Goal: Information Seeking & Learning: Learn about a topic

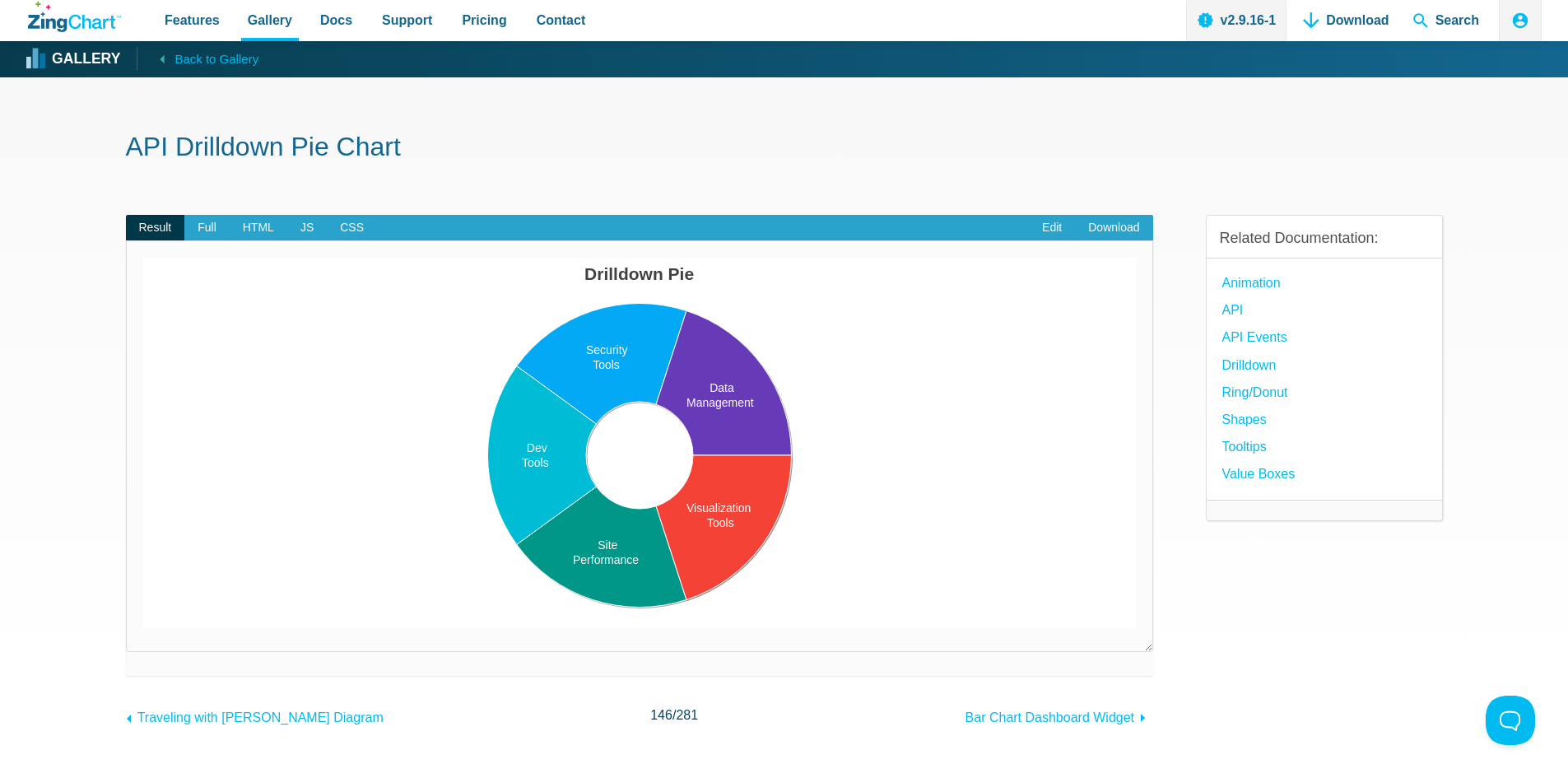
click at [144, 628] on area "App Content" at bounding box center [144, 628] width 0 height 0
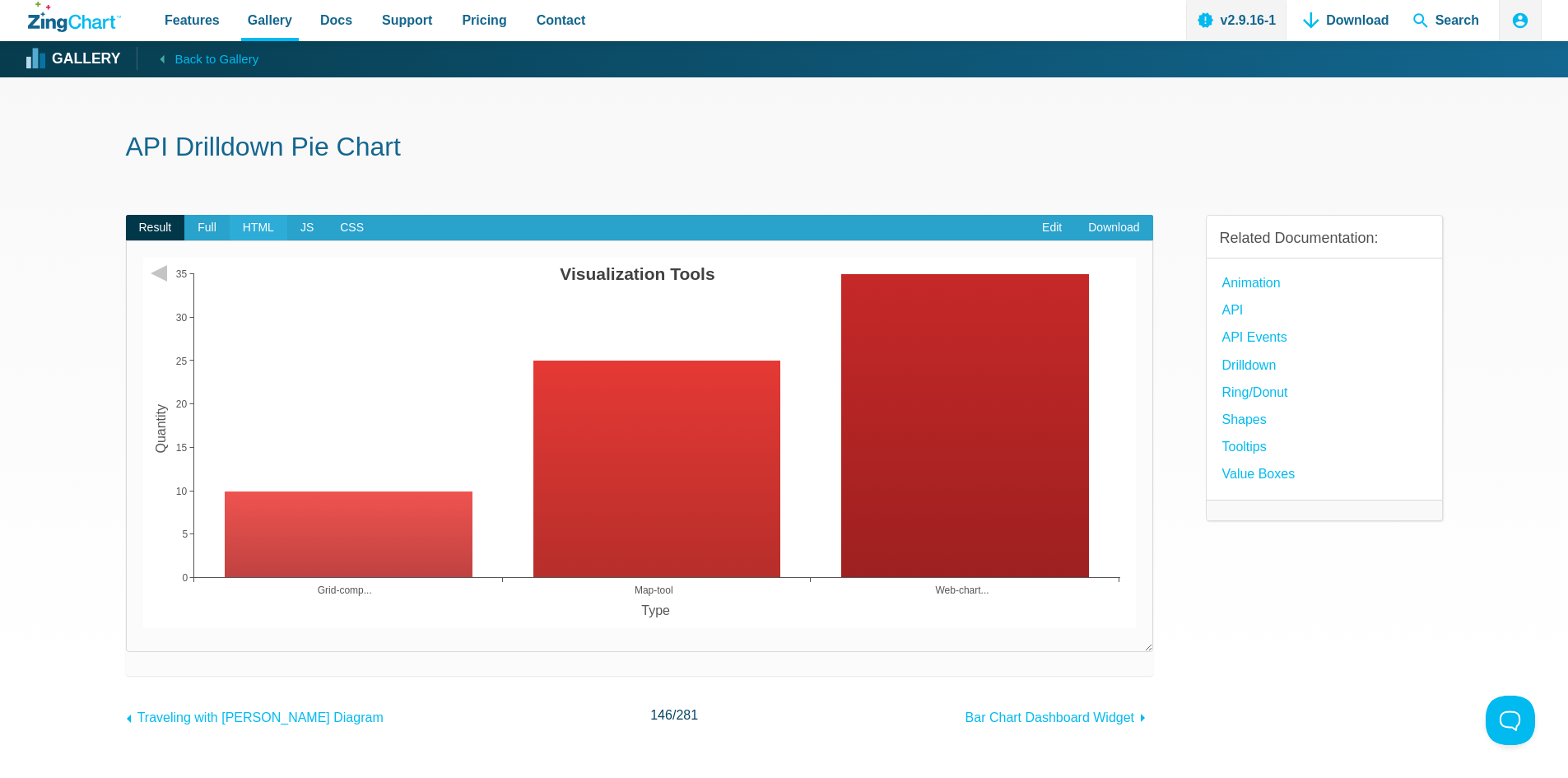
click at [252, 227] on span "HTML" at bounding box center [258, 227] width 57 height 27
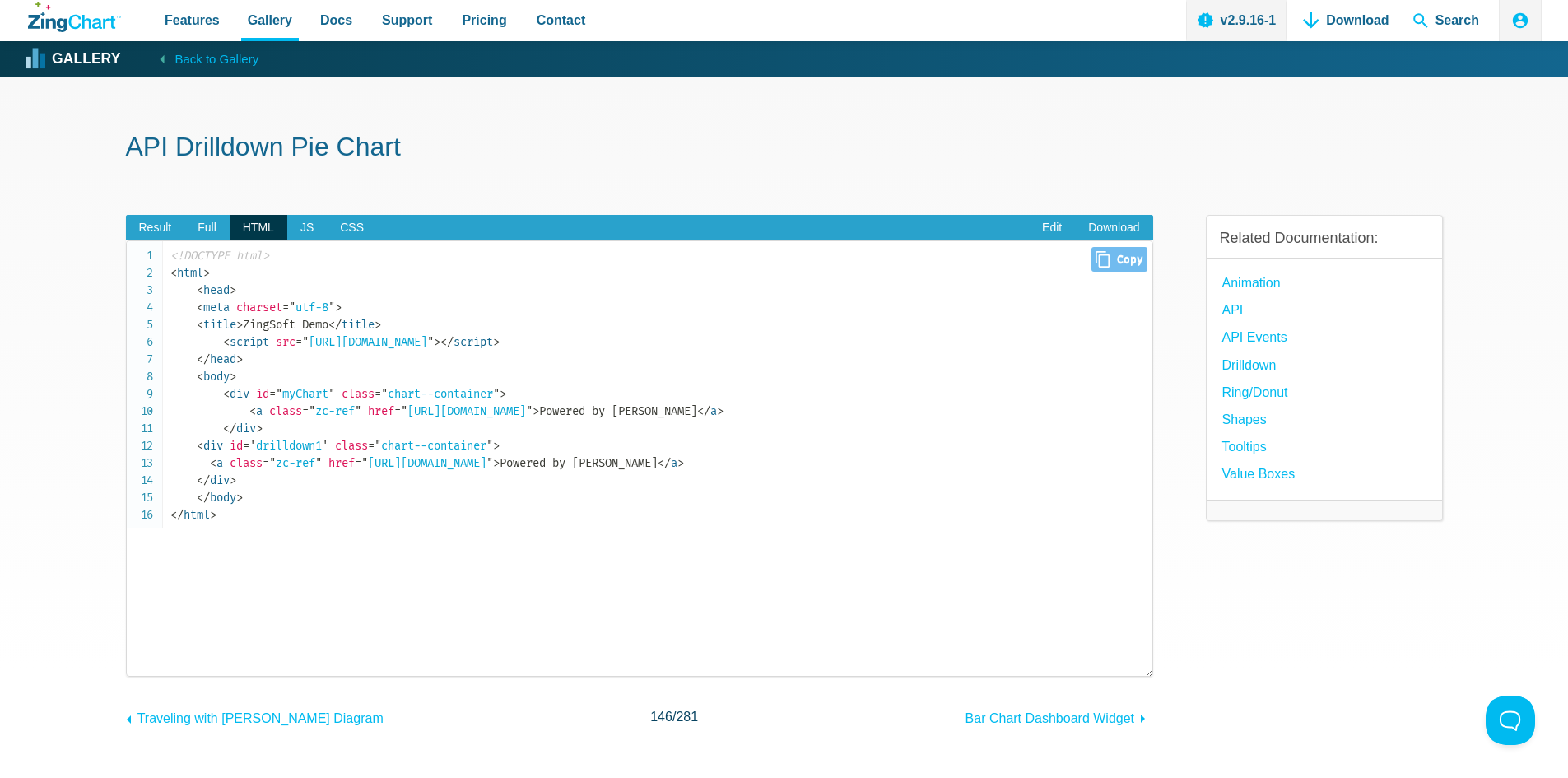
click at [217, 493] on span "</ body" at bounding box center [216, 498] width 39 height 14
click at [223, 465] on span "< a" at bounding box center [216, 463] width 13 height 14
click at [222, 329] on span "< title" at bounding box center [216, 325] width 39 height 14
click at [262, 343] on span "< script" at bounding box center [246, 342] width 46 height 14
click at [245, 407] on code "<!DOCTYPE html> < html > < head > < meta charset = " utf-8 " > < title > ZingSo…" at bounding box center [661, 385] width 982 height 276
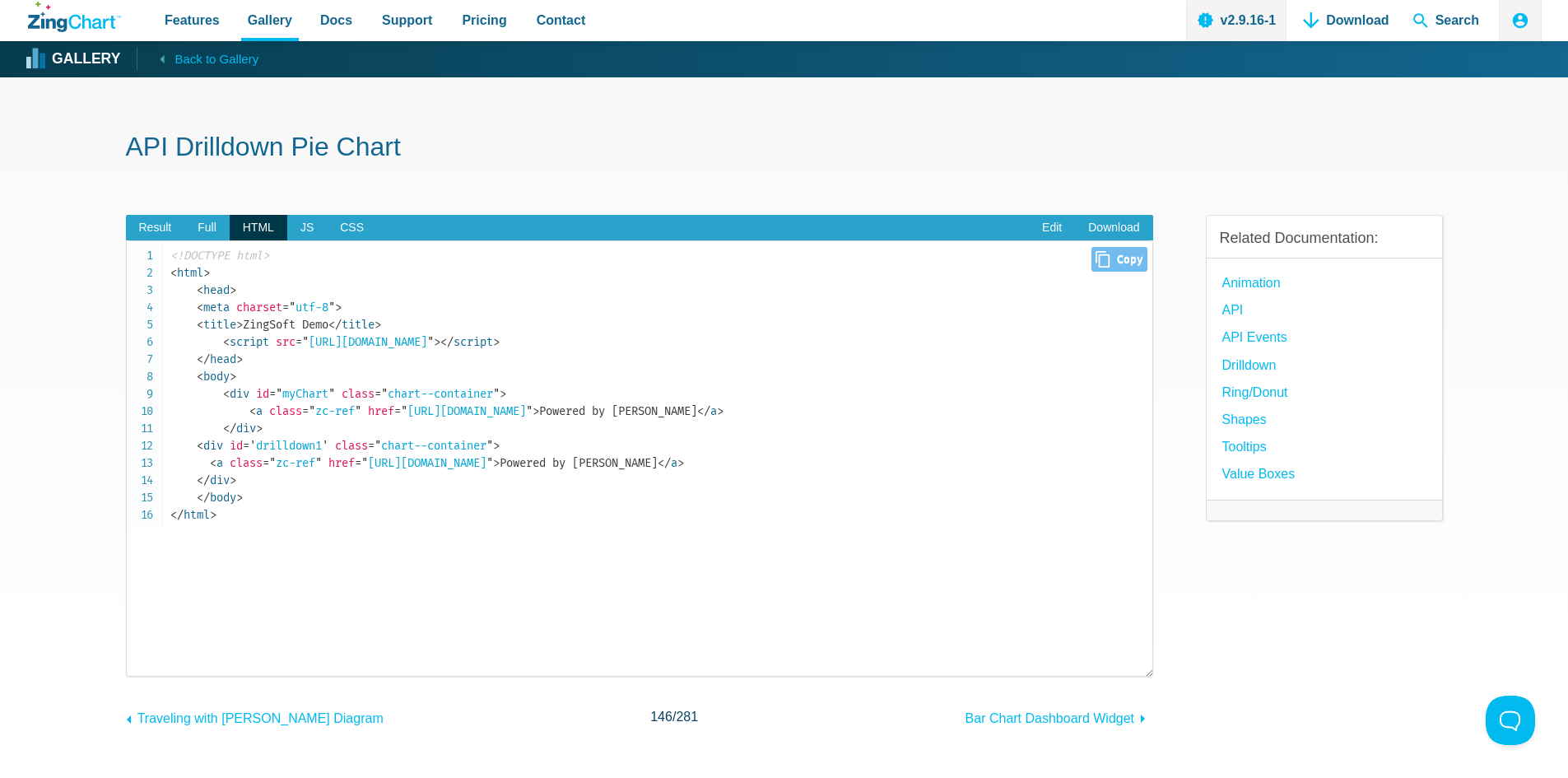
click at [215, 382] on span "< body" at bounding box center [213, 376] width 33 height 14
click at [249, 396] on span "< div" at bounding box center [236, 394] width 27 height 14
click at [213, 451] on span "< div" at bounding box center [209, 445] width 27 height 14
click at [246, 474] on code "<!DOCTYPE html> < html > < head > < meta charset = " utf-8 " > < title > ZingSo…" at bounding box center [661, 385] width 982 height 276
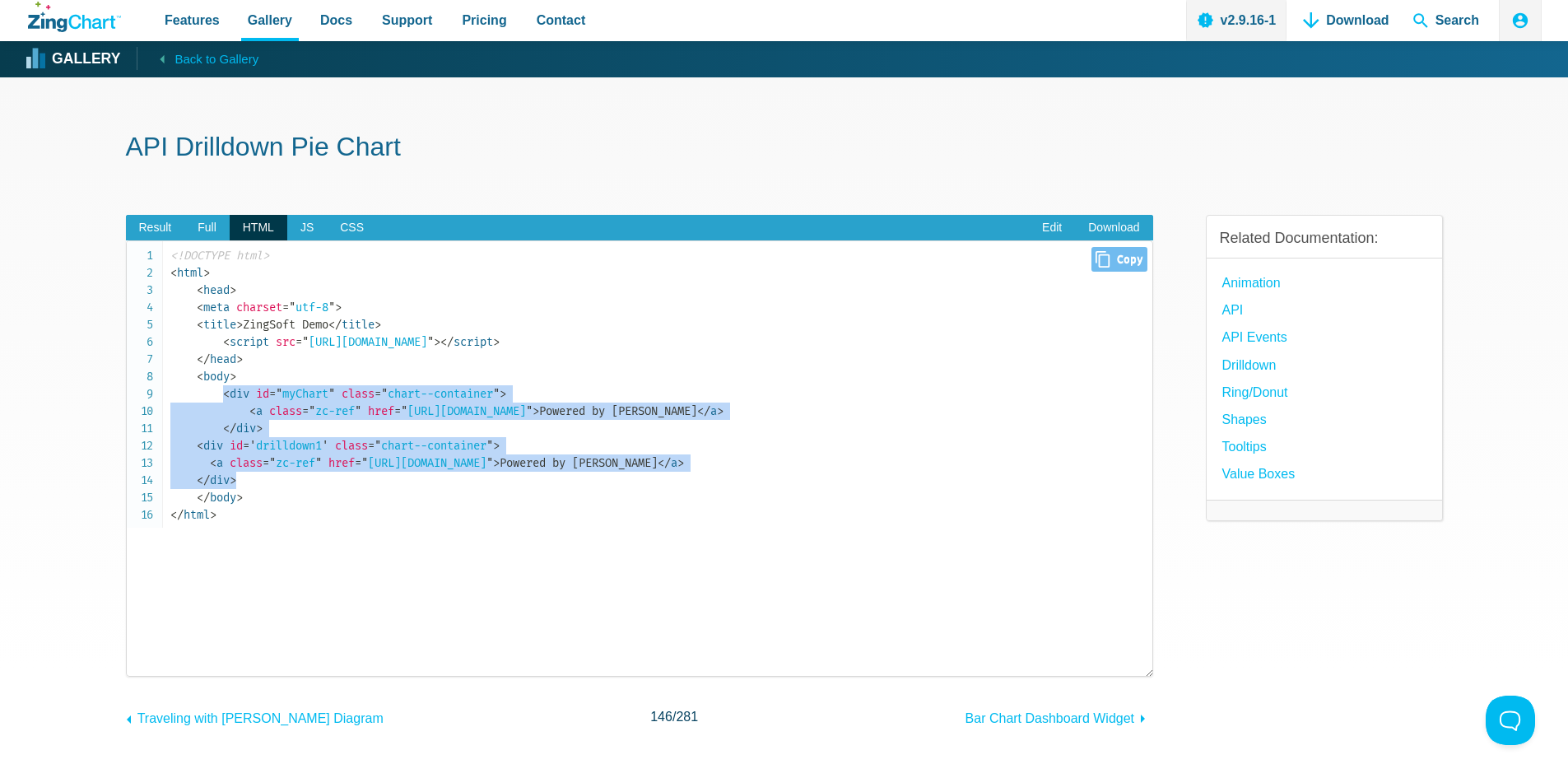
drag, startPoint x: 251, startPoint y: 481, endPoint x: 225, endPoint y: 390, distance: 94.6
click at [225, 390] on code "<!DOCTYPE html> < html > < head > < meta charset = " utf-8 " > < title > ZingSo…" at bounding box center [661, 385] width 982 height 276
copy code "< div id = " myChart " class = " chart--container " > < a class = " zc-ref " hr…"
click at [304, 228] on span "JS" at bounding box center [307, 227] width 39 height 27
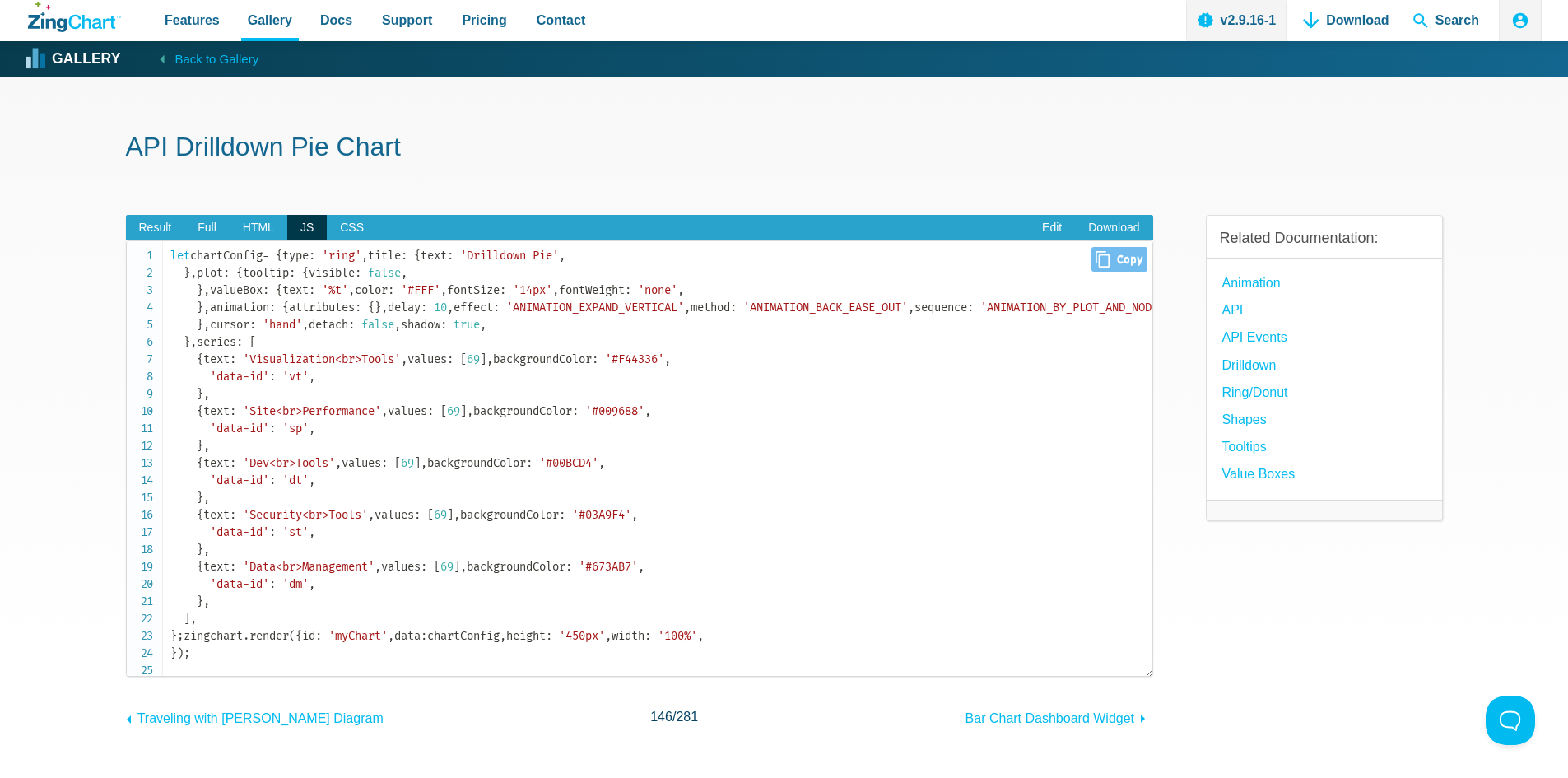
click at [1095, 258] on icon "Close" at bounding box center [1102, 259] width 14 height 16
type input "let chartConfig = { type: 'ring', title: { text: 'Drilldown Pie', }, plot: { to…"
click at [1260, 12] on link "v2.9.16-1" at bounding box center [1236, 21] width 101 height 41
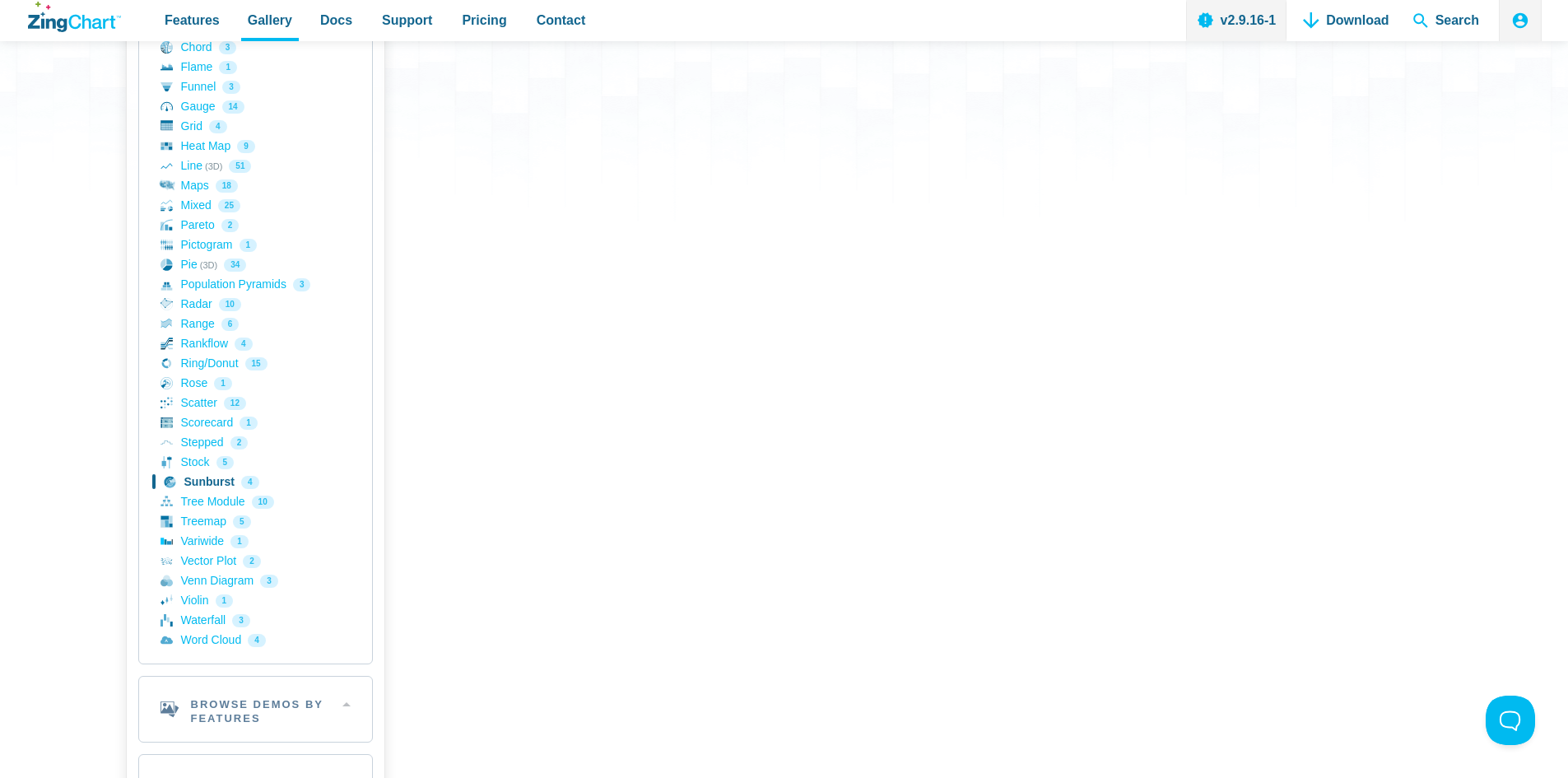
scroll to position [404, 0]
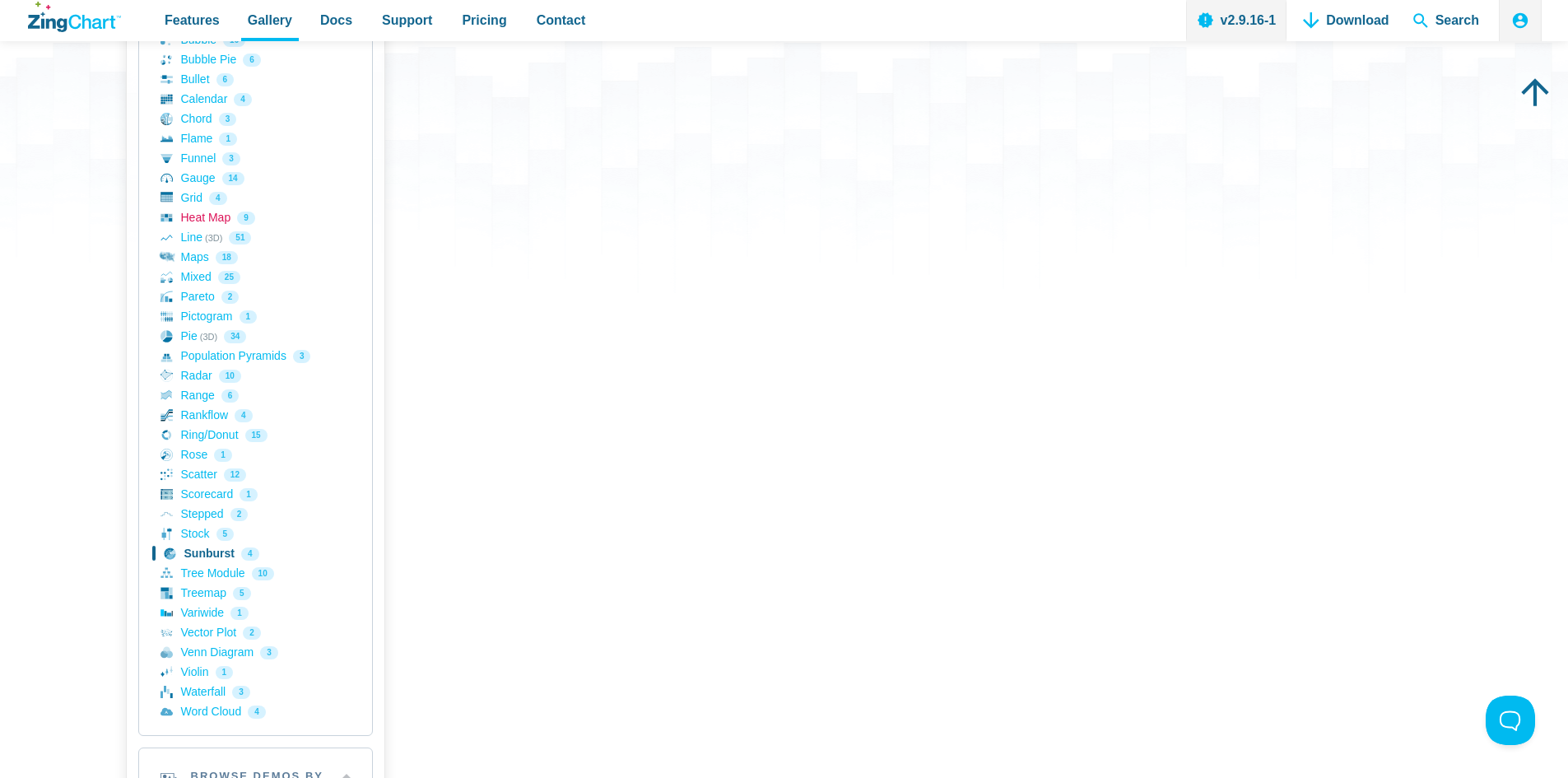
click at [217, 217] on link "Heat Map 9" at bounding box center [256, 218] width 190 height 20
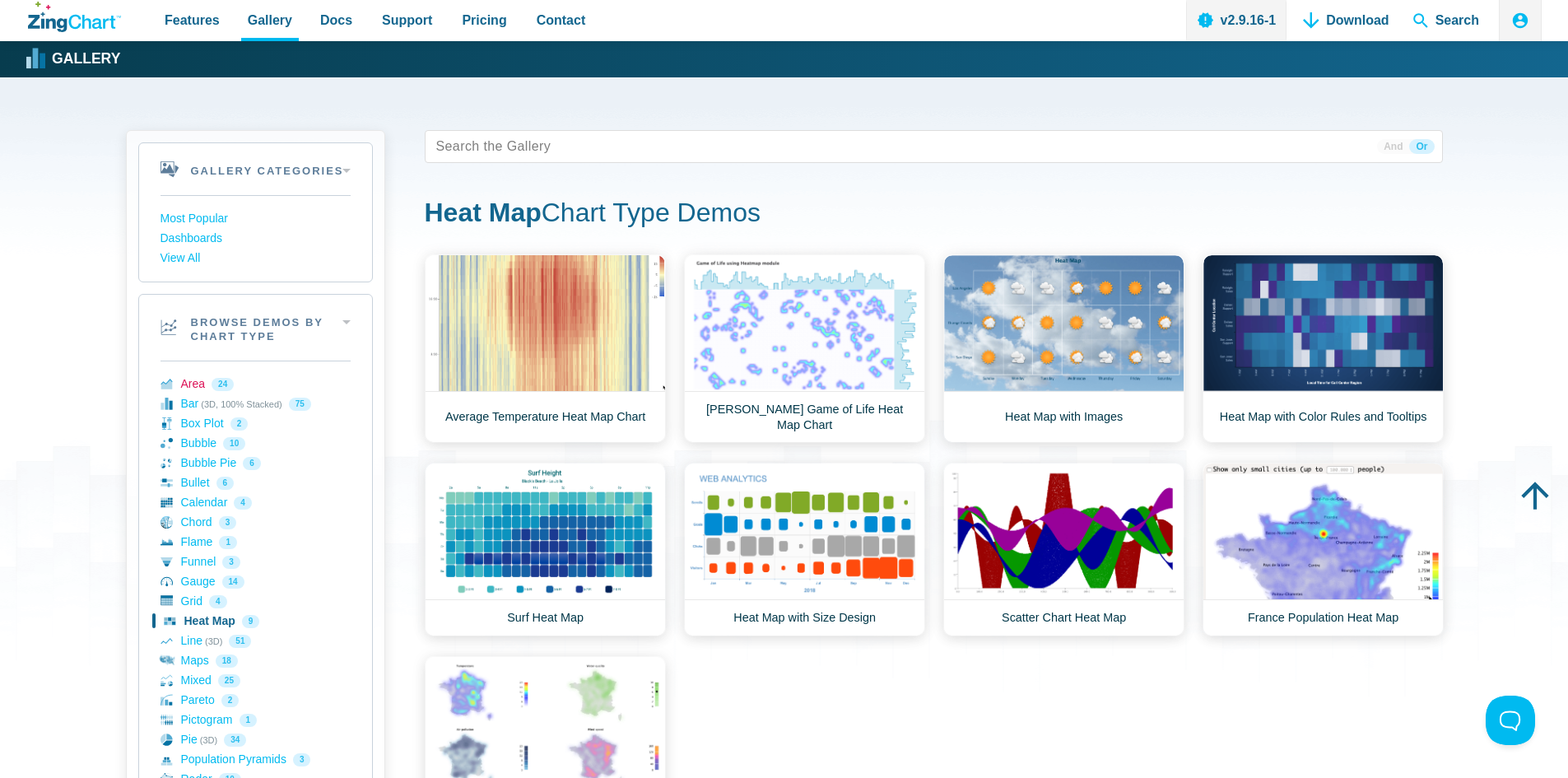
click at [195, 390] on link "Area 24" at bounding box center [256, 384] width 190 height 20
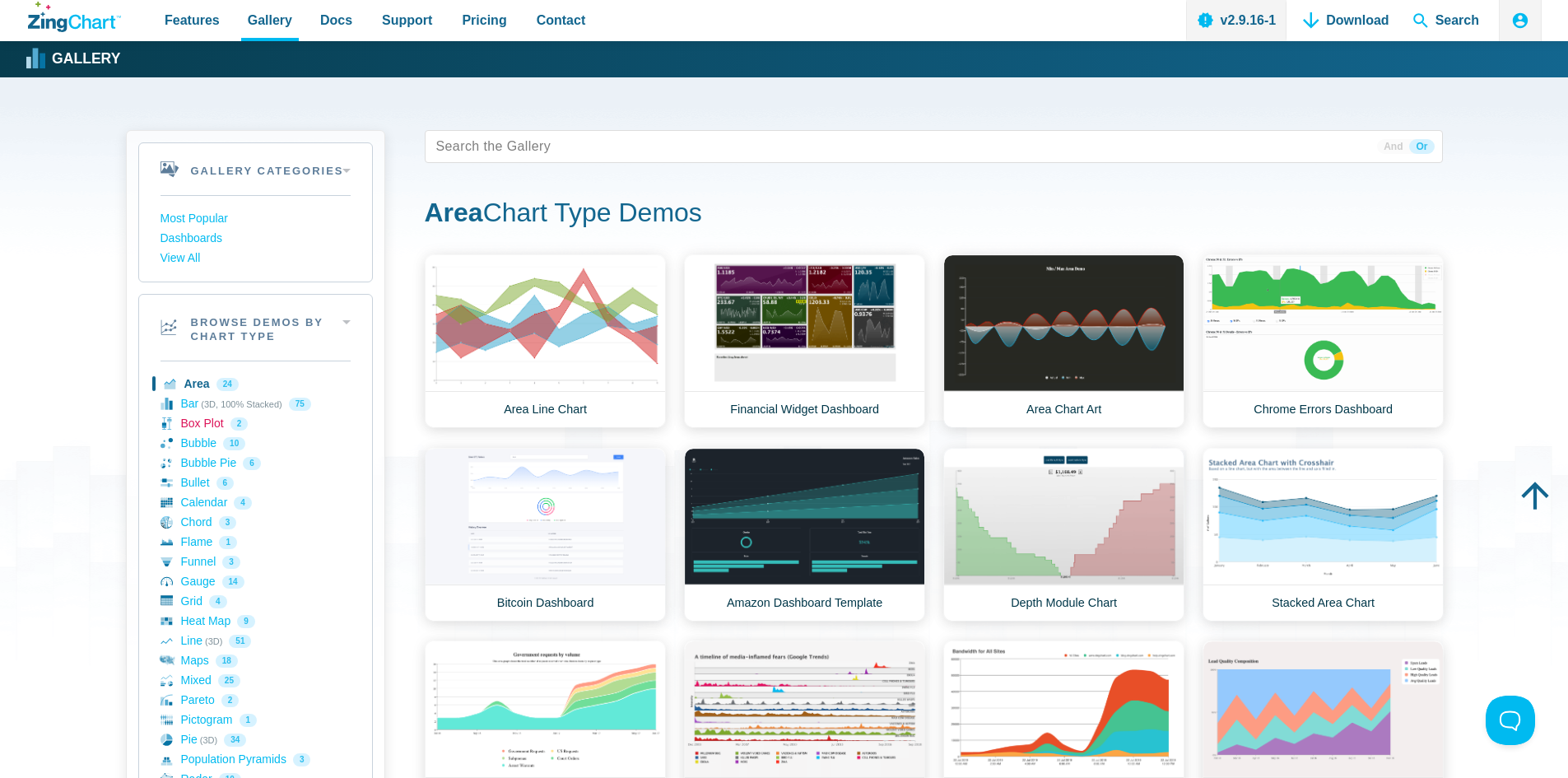
click at [197, 421] on link "Box Plot 2" at bounding box center [256, 423] width 190 height 20
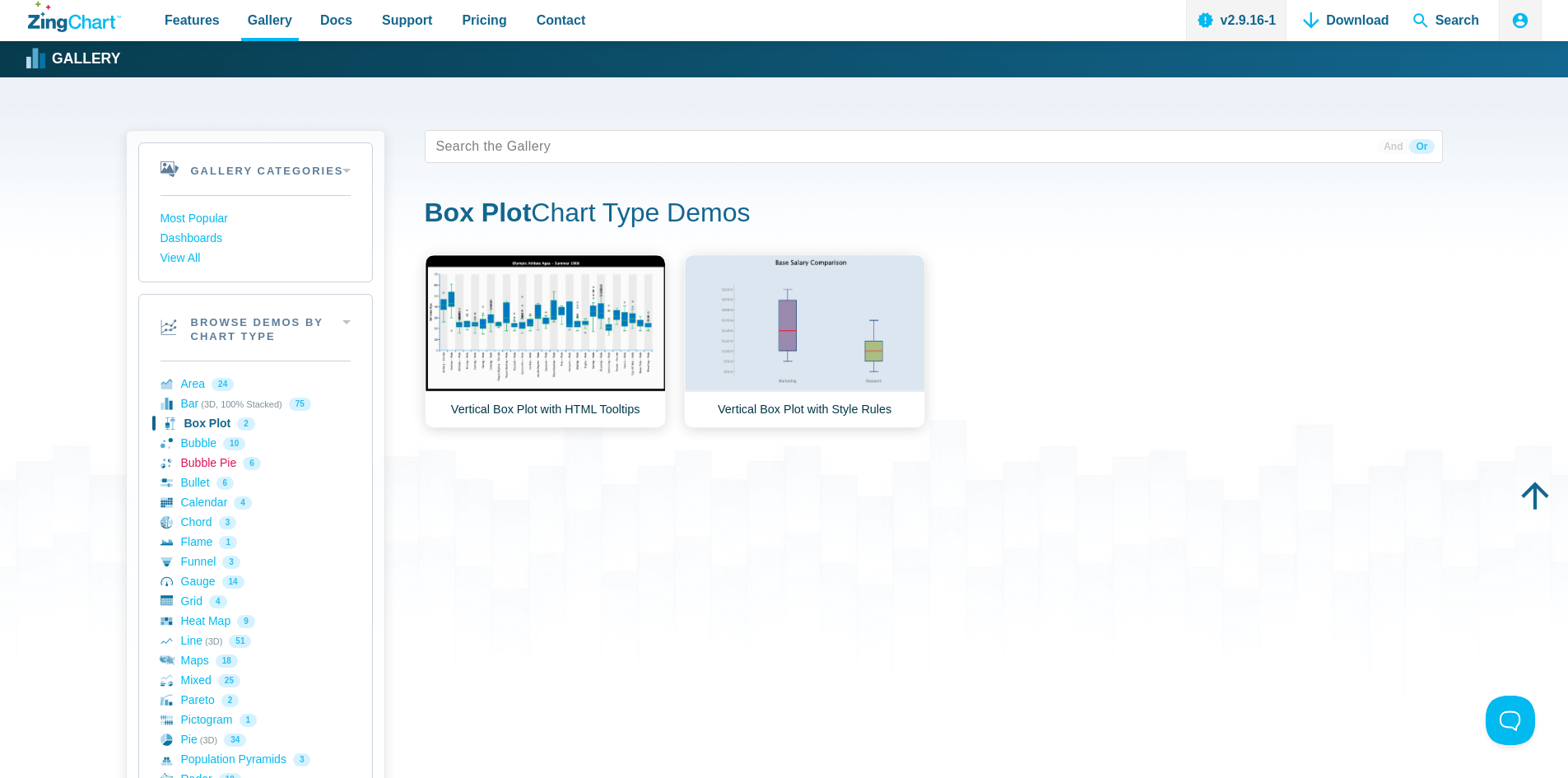
click at [199, 453] on link "Bubble Pie 6" at bounding box center [256, 463] width 190 height 20
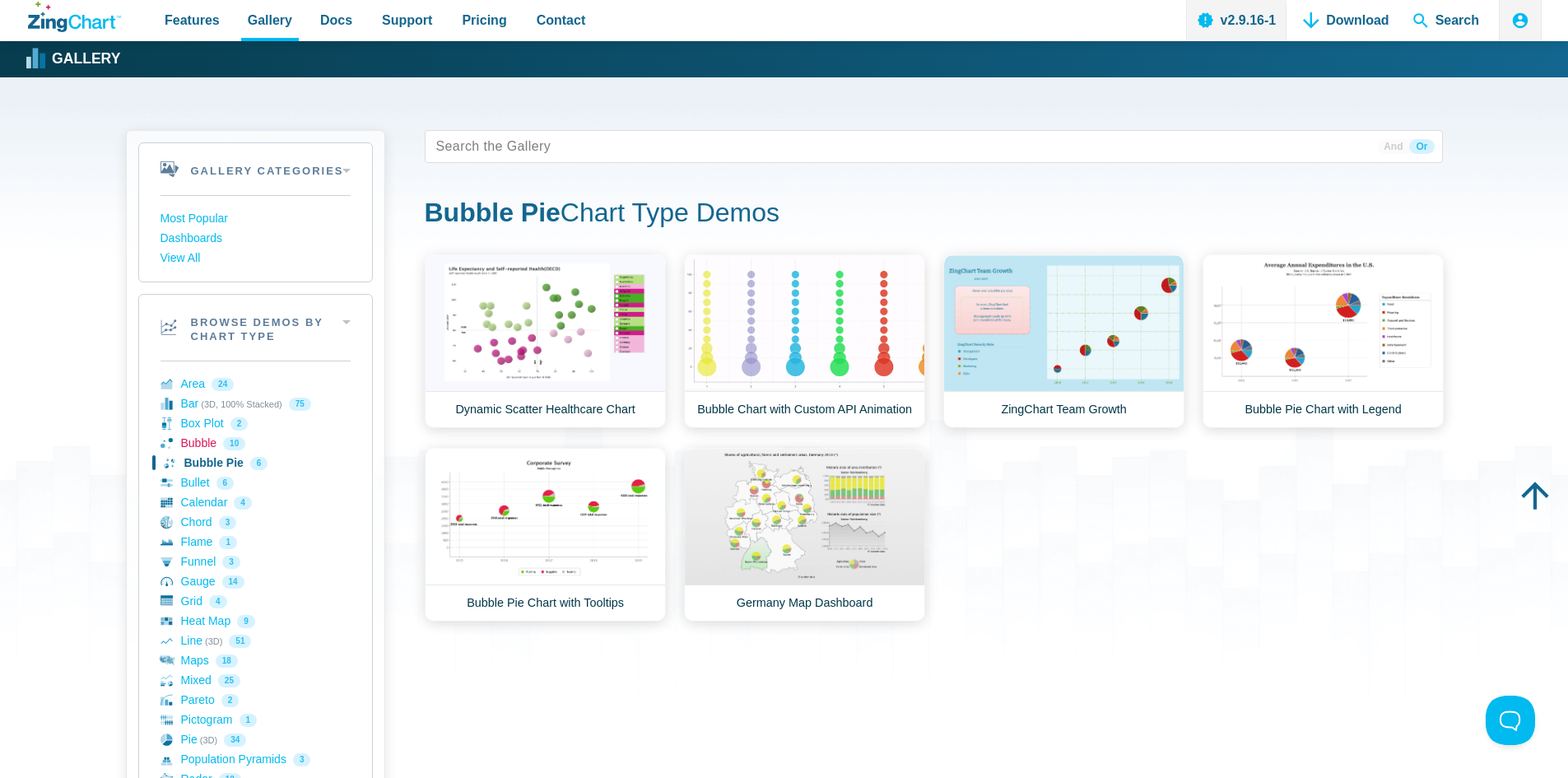
click at [199, 443] on link "Bubble 10" at bounding box center [256, 443] width 190 height 20
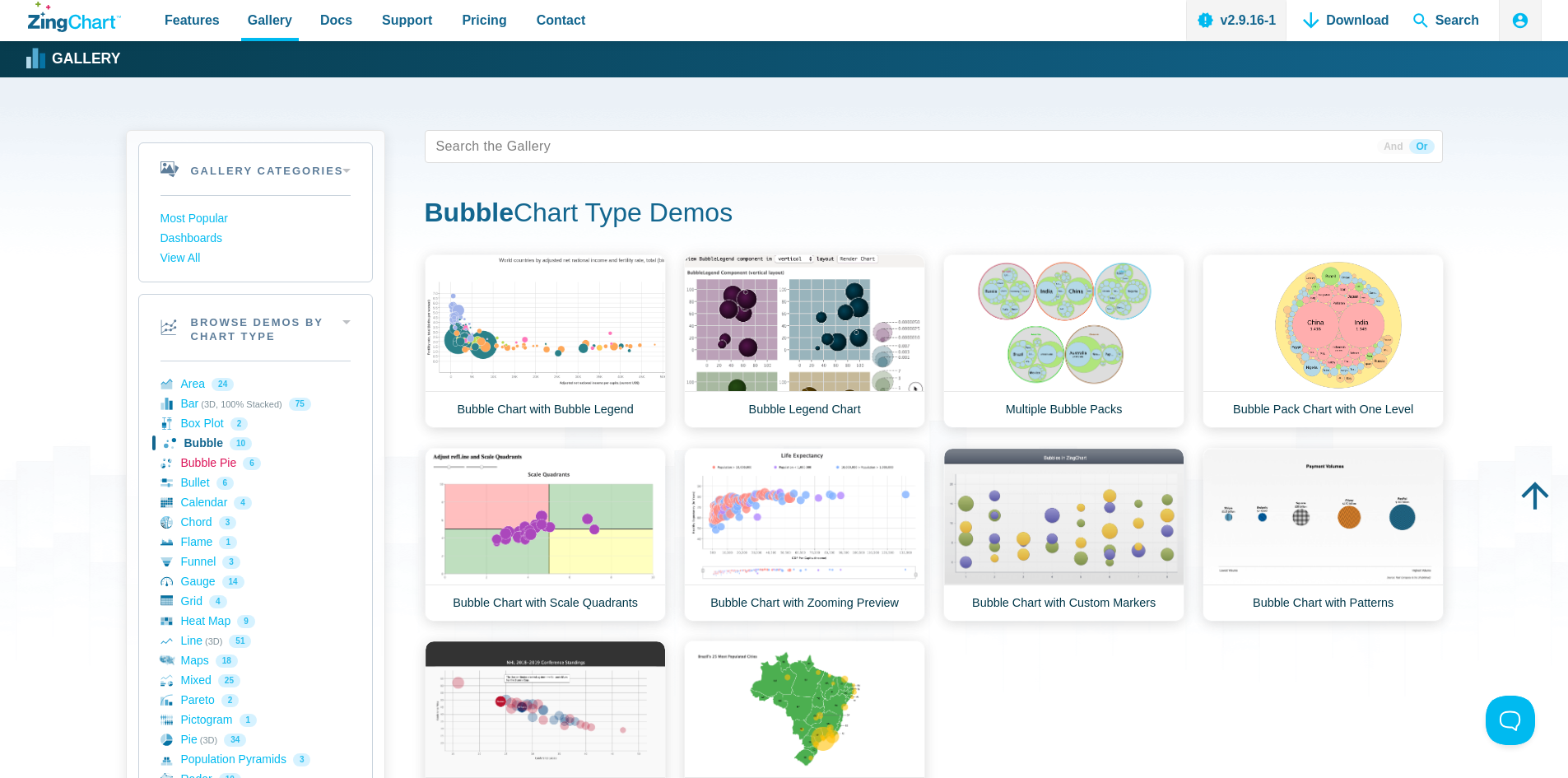
click at [200, 462] on link "Bubble Pie 6" at bounding box center [256, 463] width 190 height 20
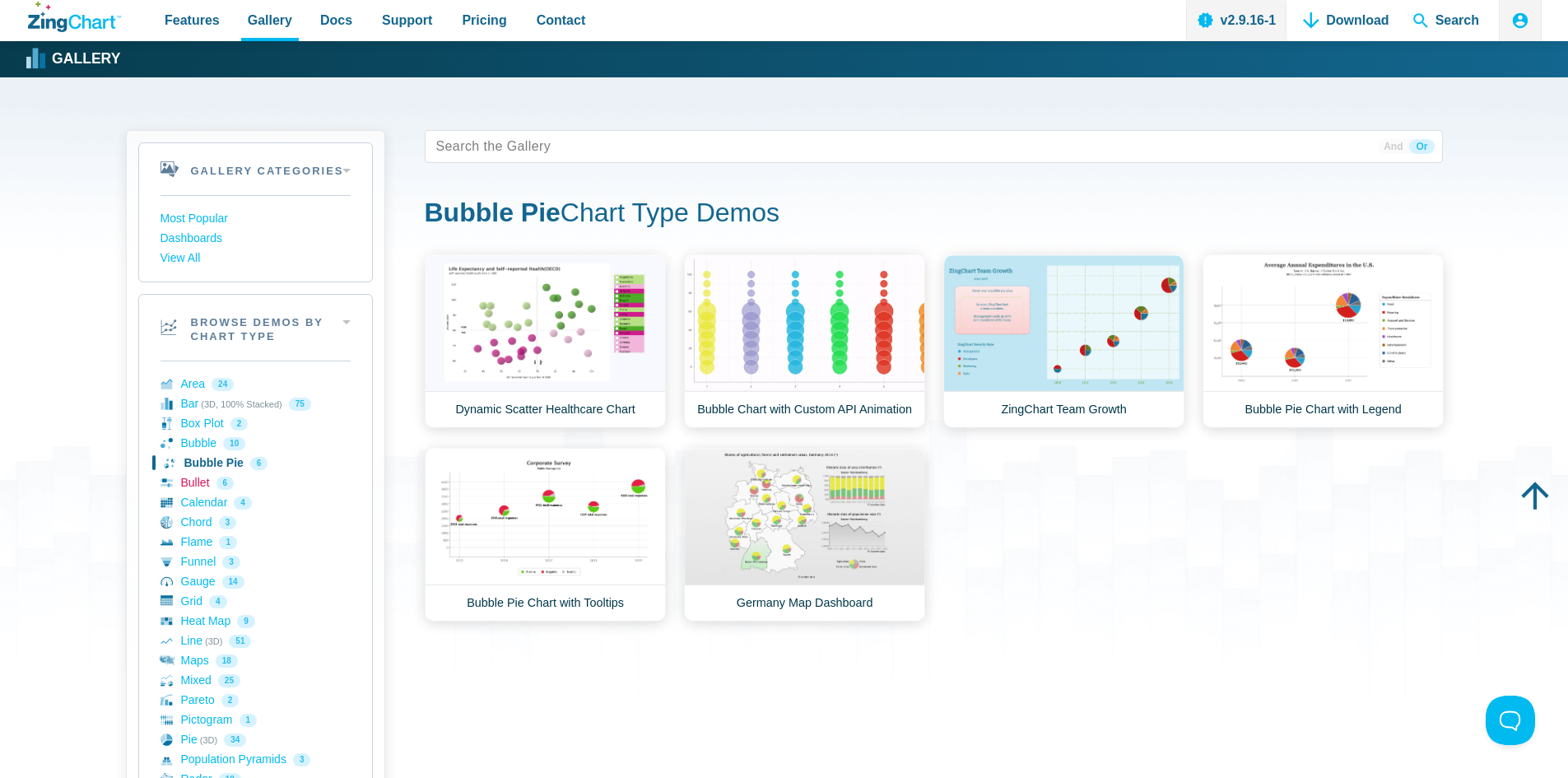
click at [203, 484] on link "Bullet 6" at bounding box center [256, 483] width 190 height 20
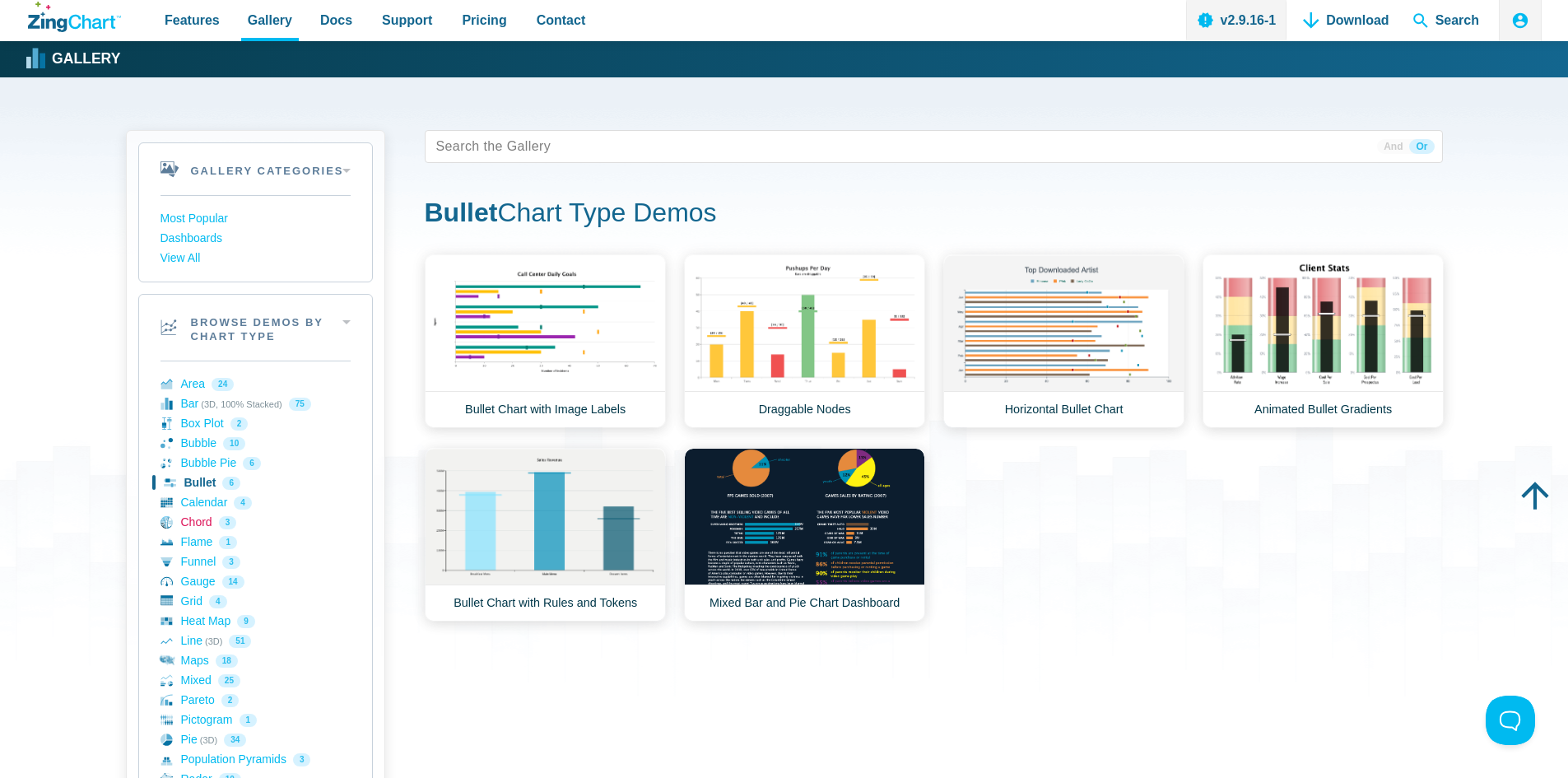
click at [192, 525] on link "Chord 3" at bounding box center [256, 522] width 190 height 20
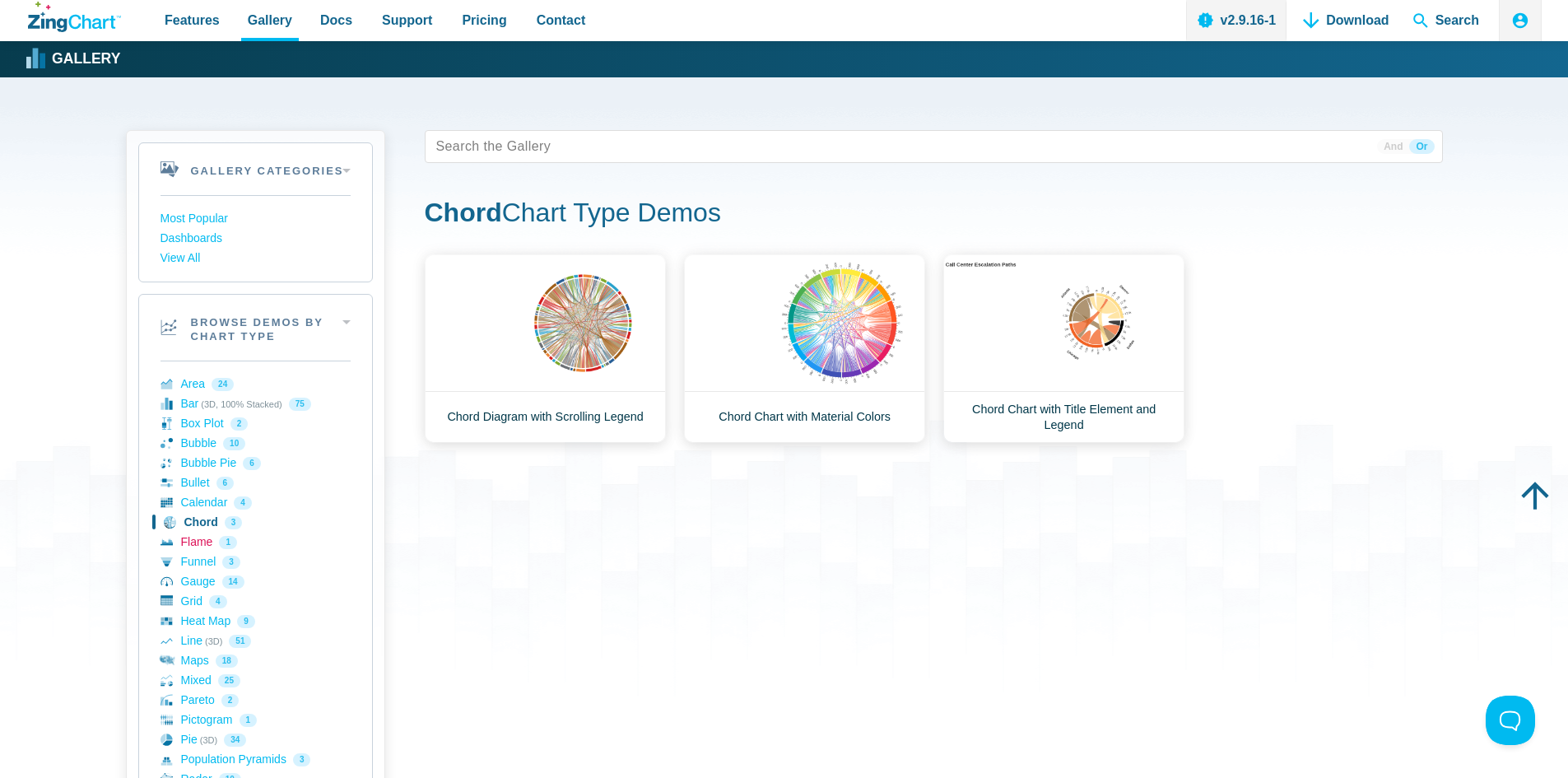
click at [194, 542] on link "Flame 1" at bounding box center [256, 542] width 190 height 20
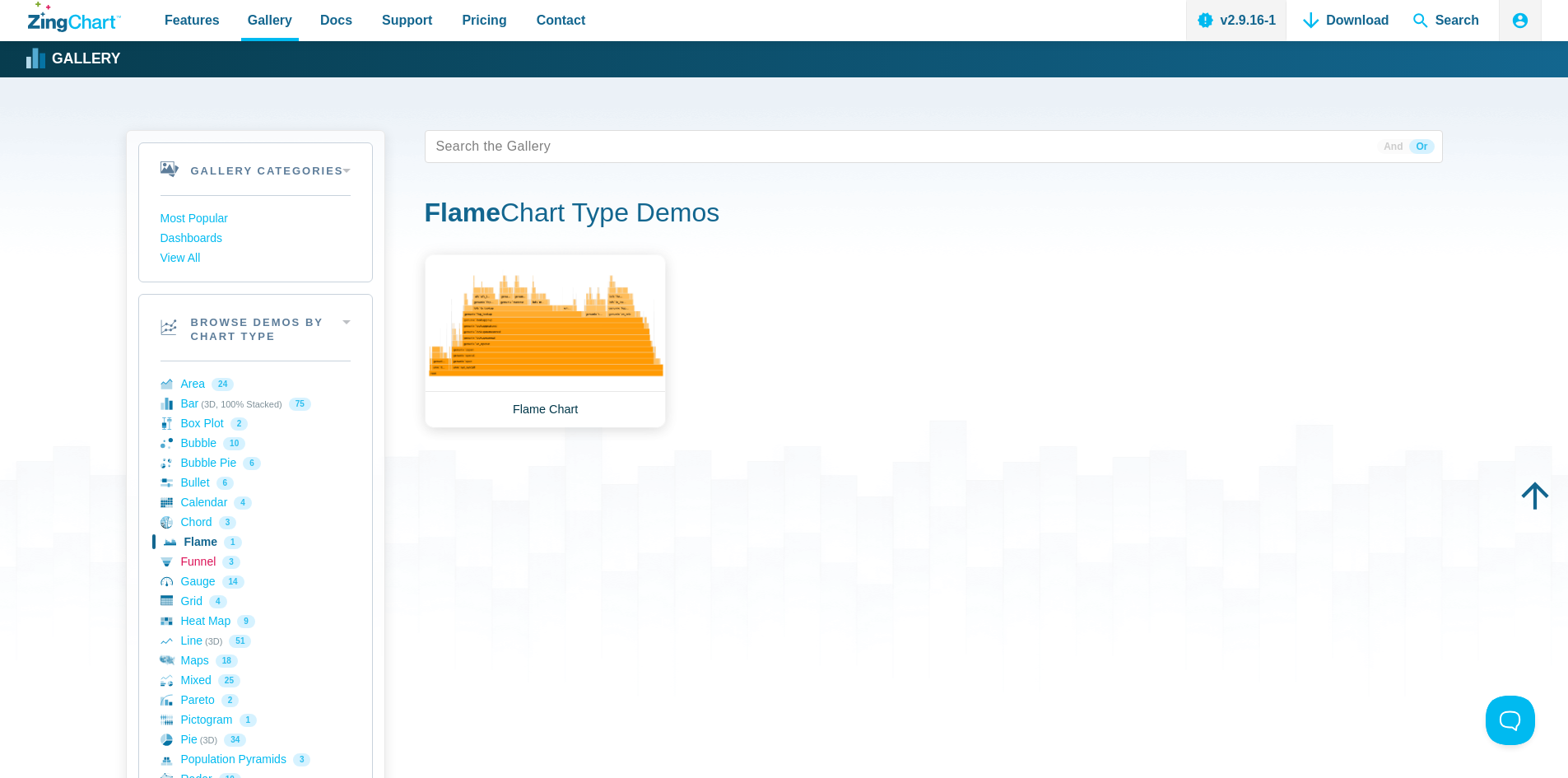
click at [197, 566] on link "Funnel 3" at bounding box center [256, 562] width 190 height 20
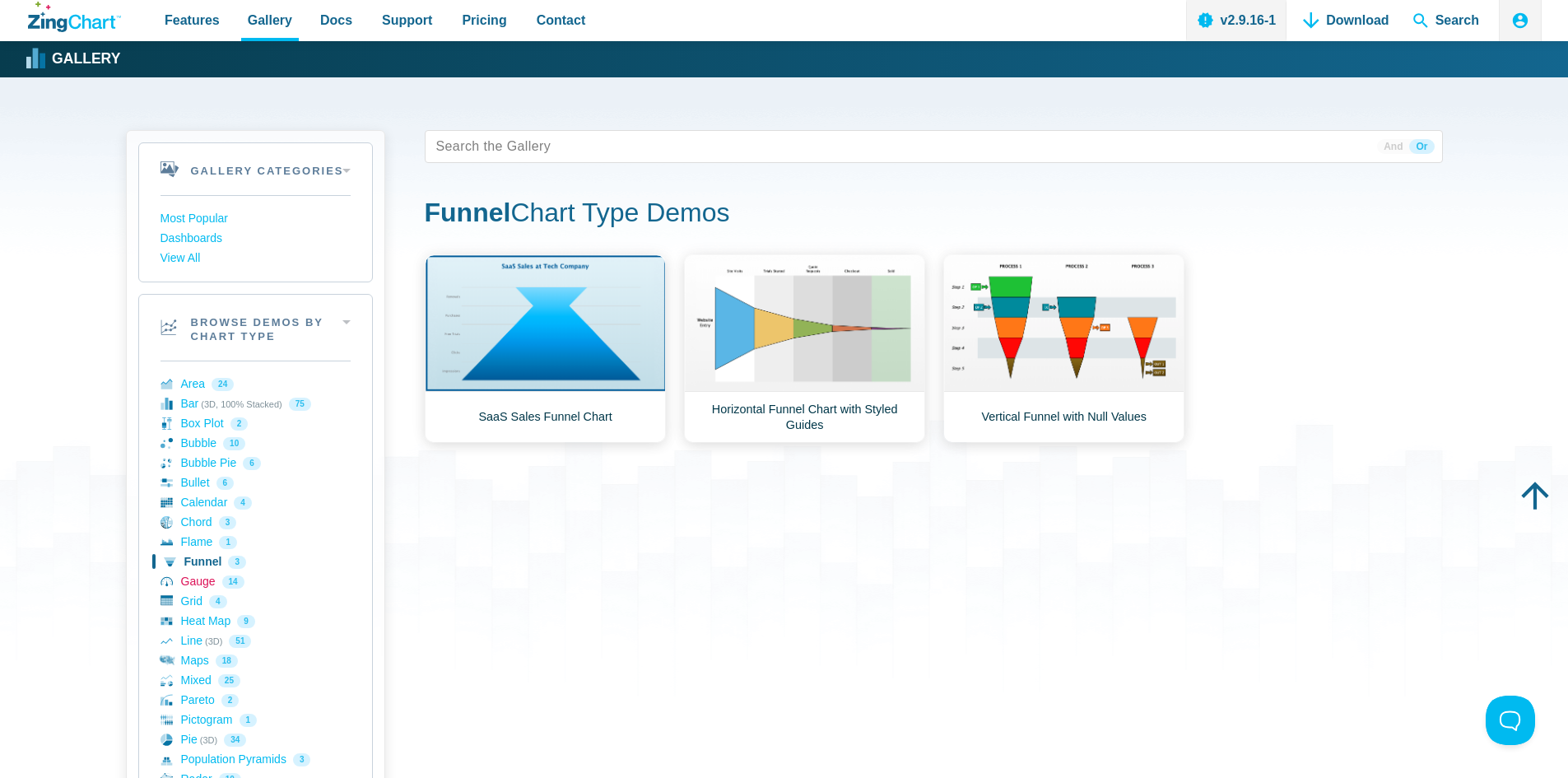
click at [202, 582] on link "Gauge 14" at bounding box center [256, 581] width 190 height 20
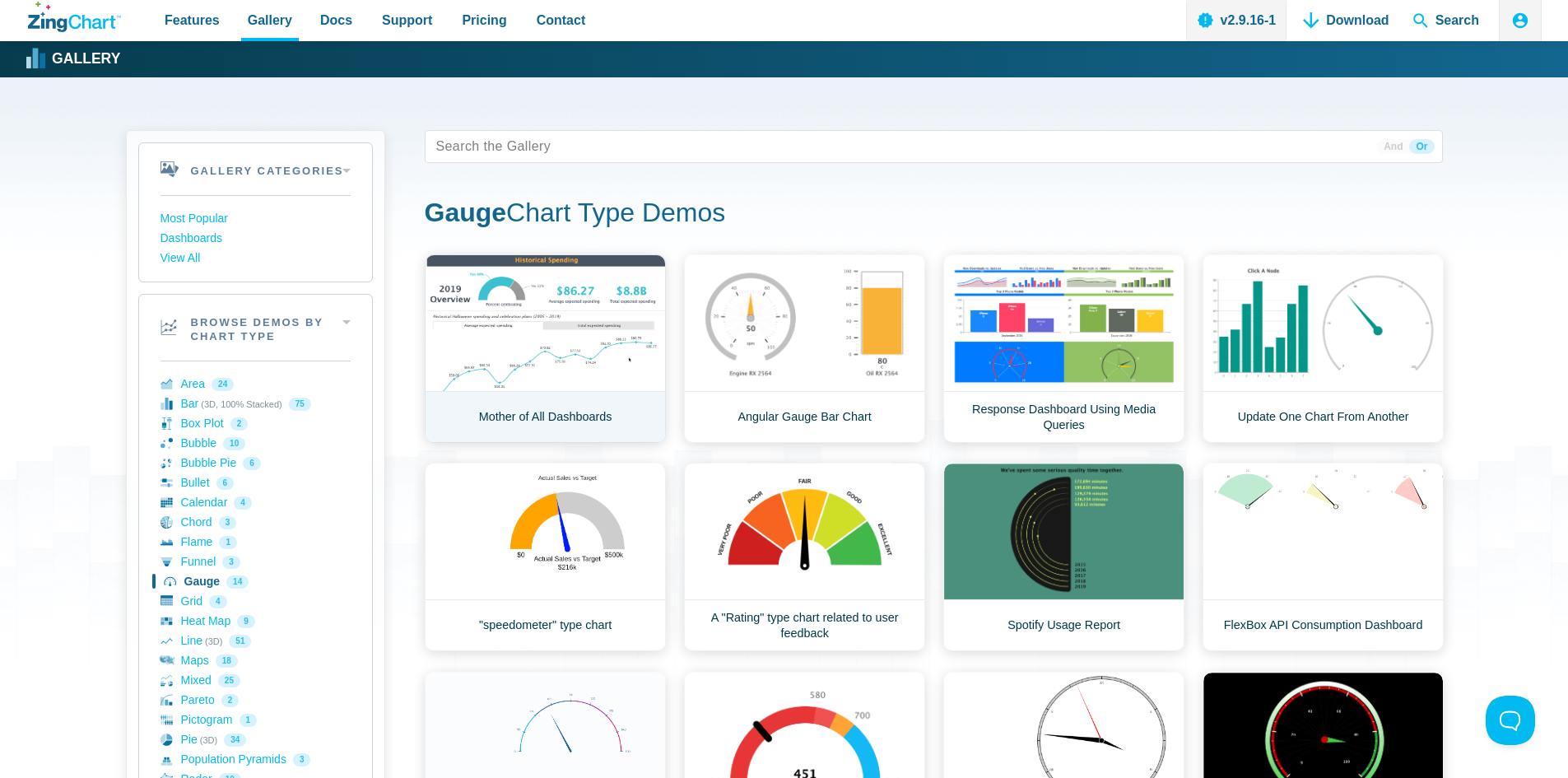
click at [510, 355] on link "Mother of All Dashboards" at bounding box center [545, 349] width 241 height 188
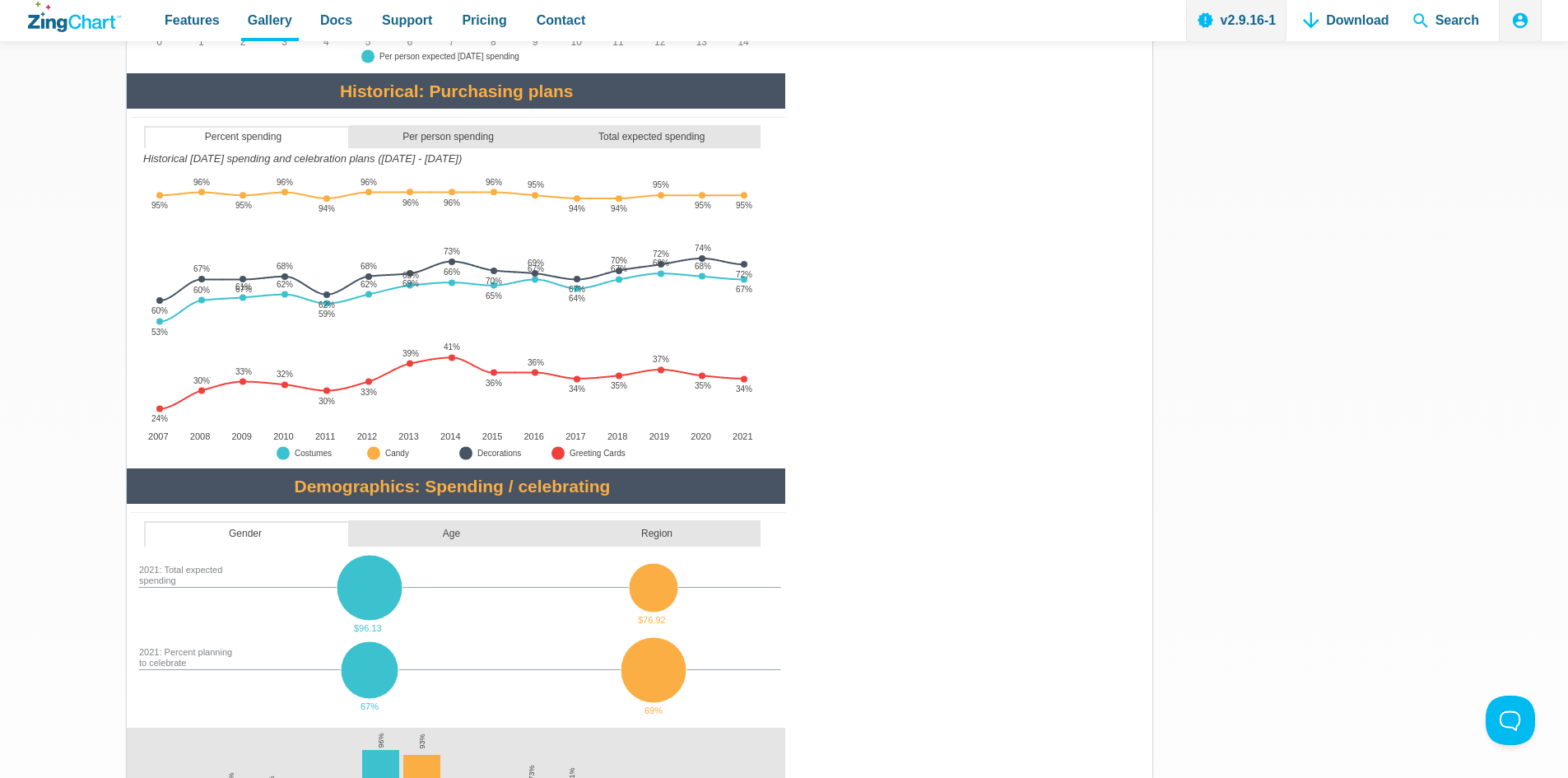
scroll to position [741, 0]
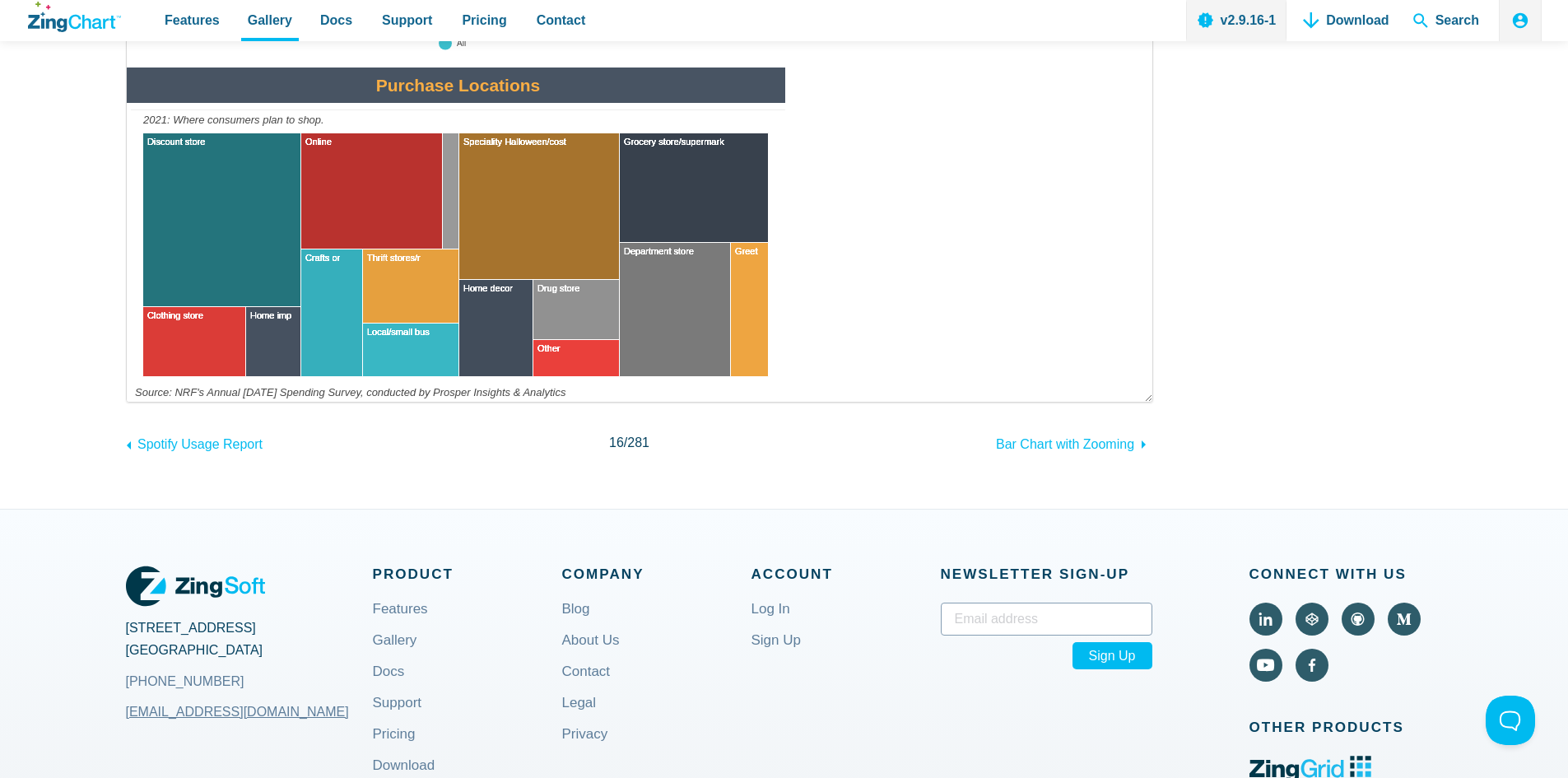
scroll to position [2552, 0]
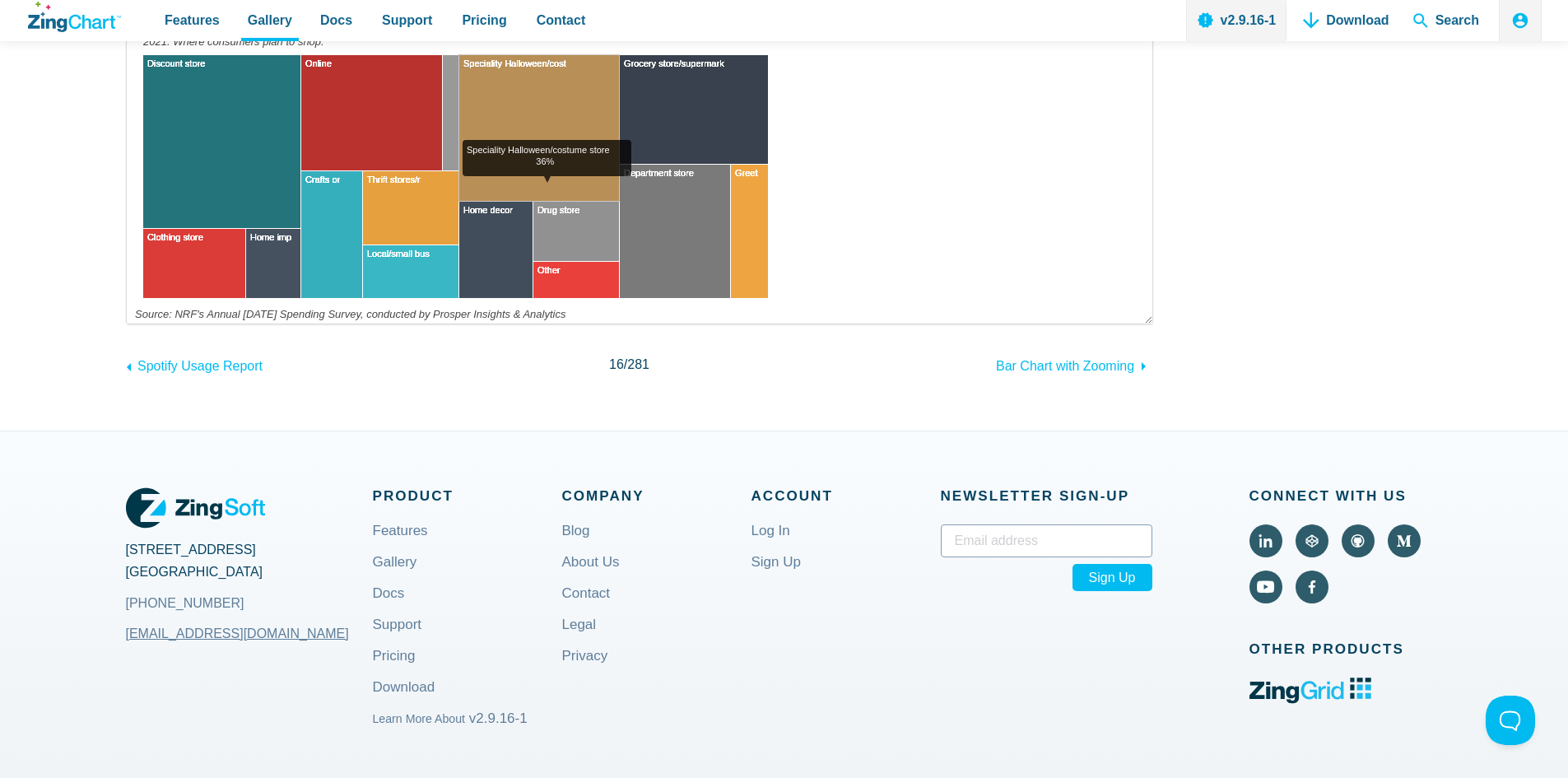
drag, startPoint x: 667, startPoint y: 252, endPoint x: 543, endPoint y: 186, distance: 140.5
click at [127, 323] on map "App Content" at bounding box center [127, 323] width 0 height 0
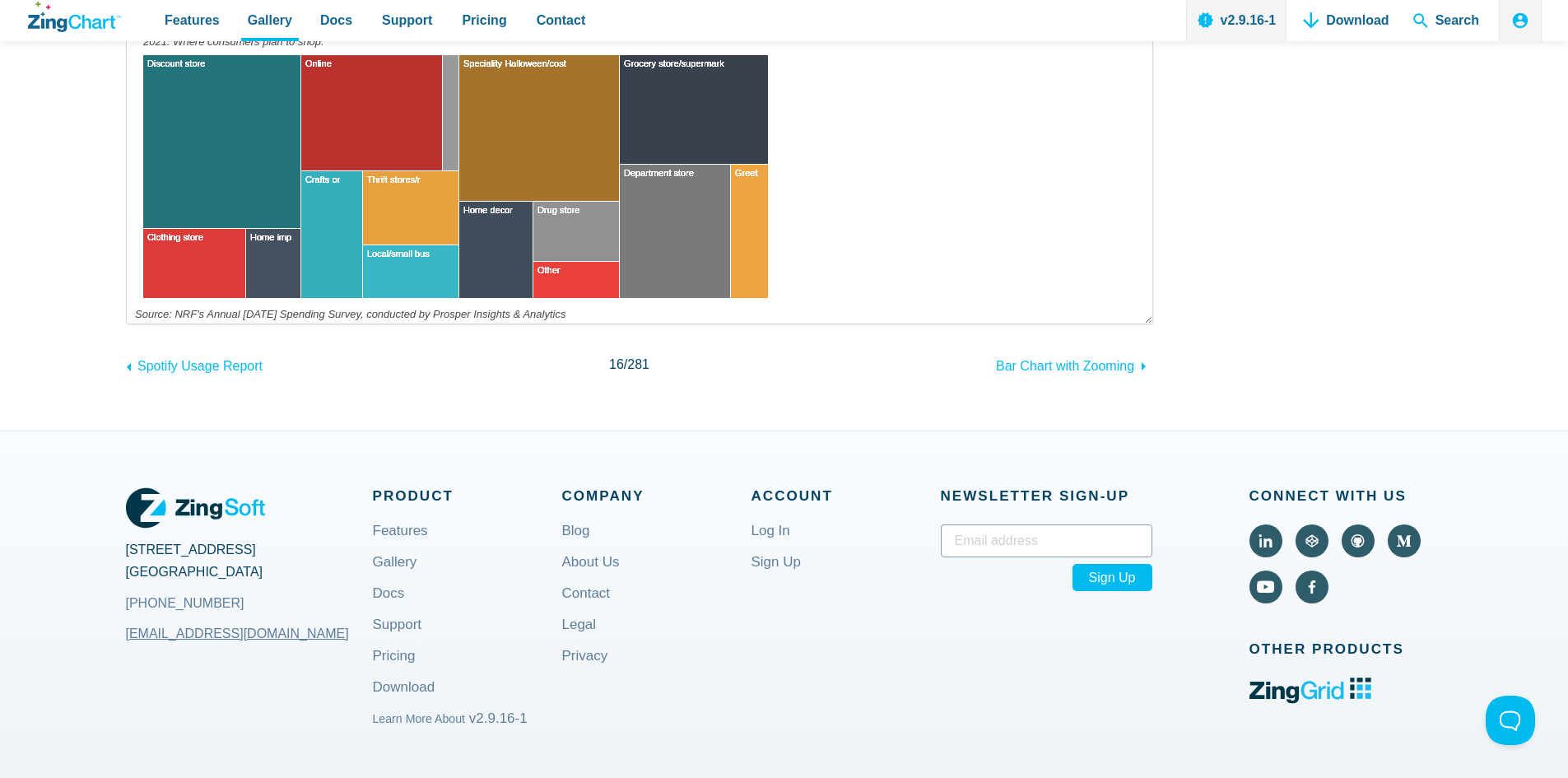
click at [127, 323] on area "Speciality Halloween/costume store<br>36%" at bounding box center [127, 323] width 0 height 0
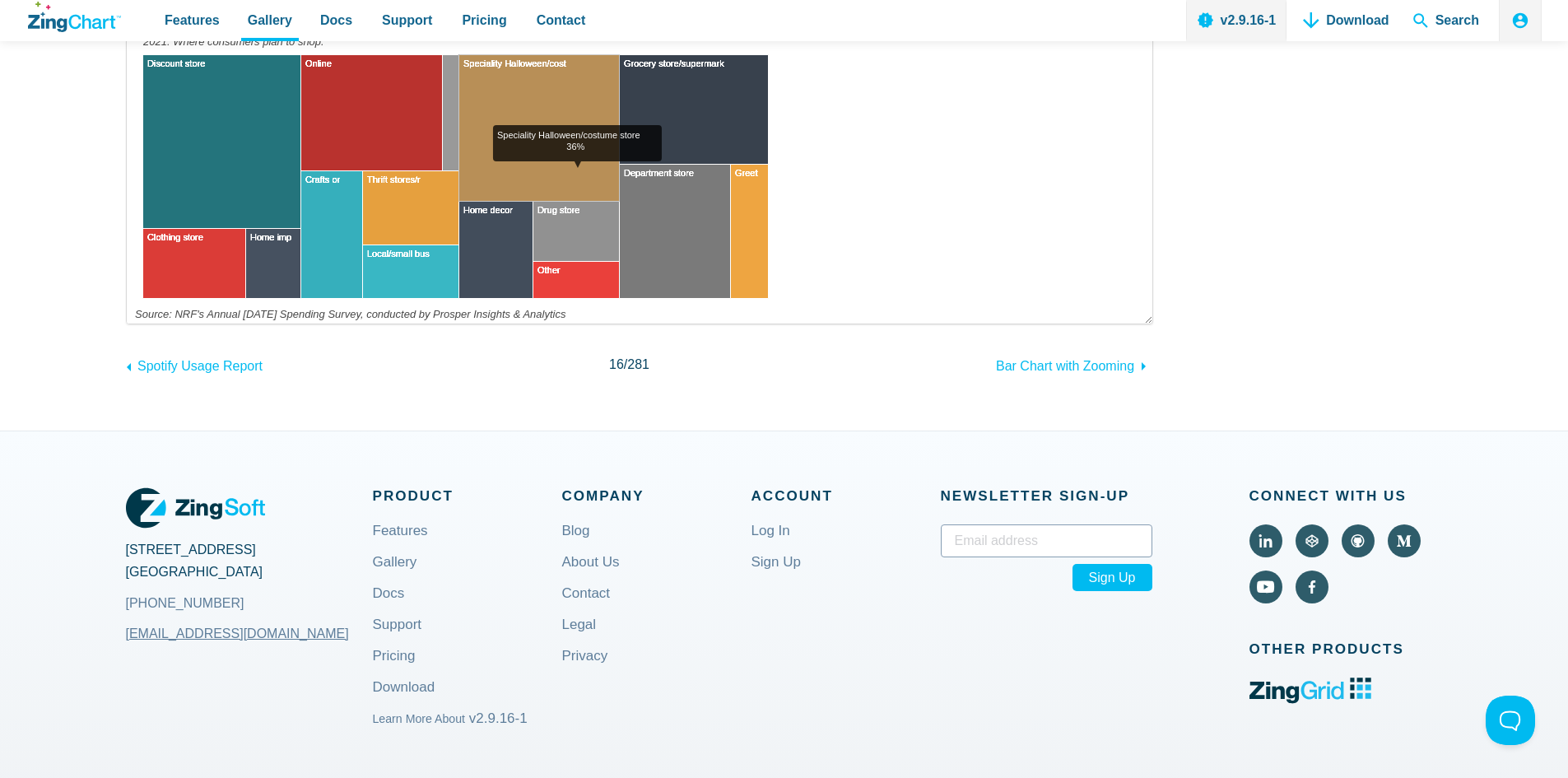
click at [127, 323] on area "Speciality Halloween/costume store<br>36%" at bounding box center [127, 323] width 0 height 0
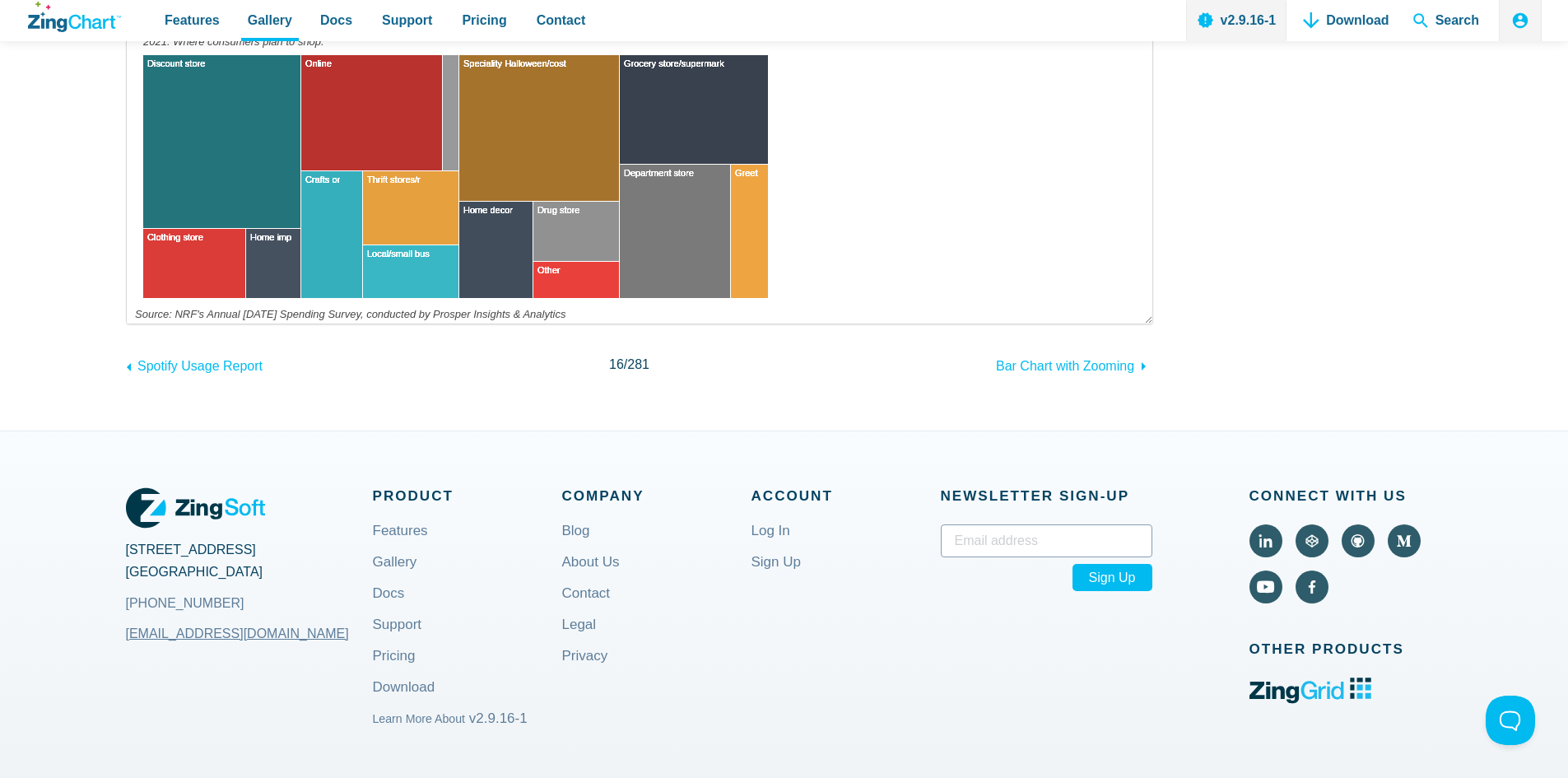
click at [127, 323] on area "Speciality Halloween/costume store<br>36%" at bounding box center [127, 323] width 0 height 0
click at [127, 323] on area "Department store<br>23%" at bounding box center [127, 323] width 0 height 0
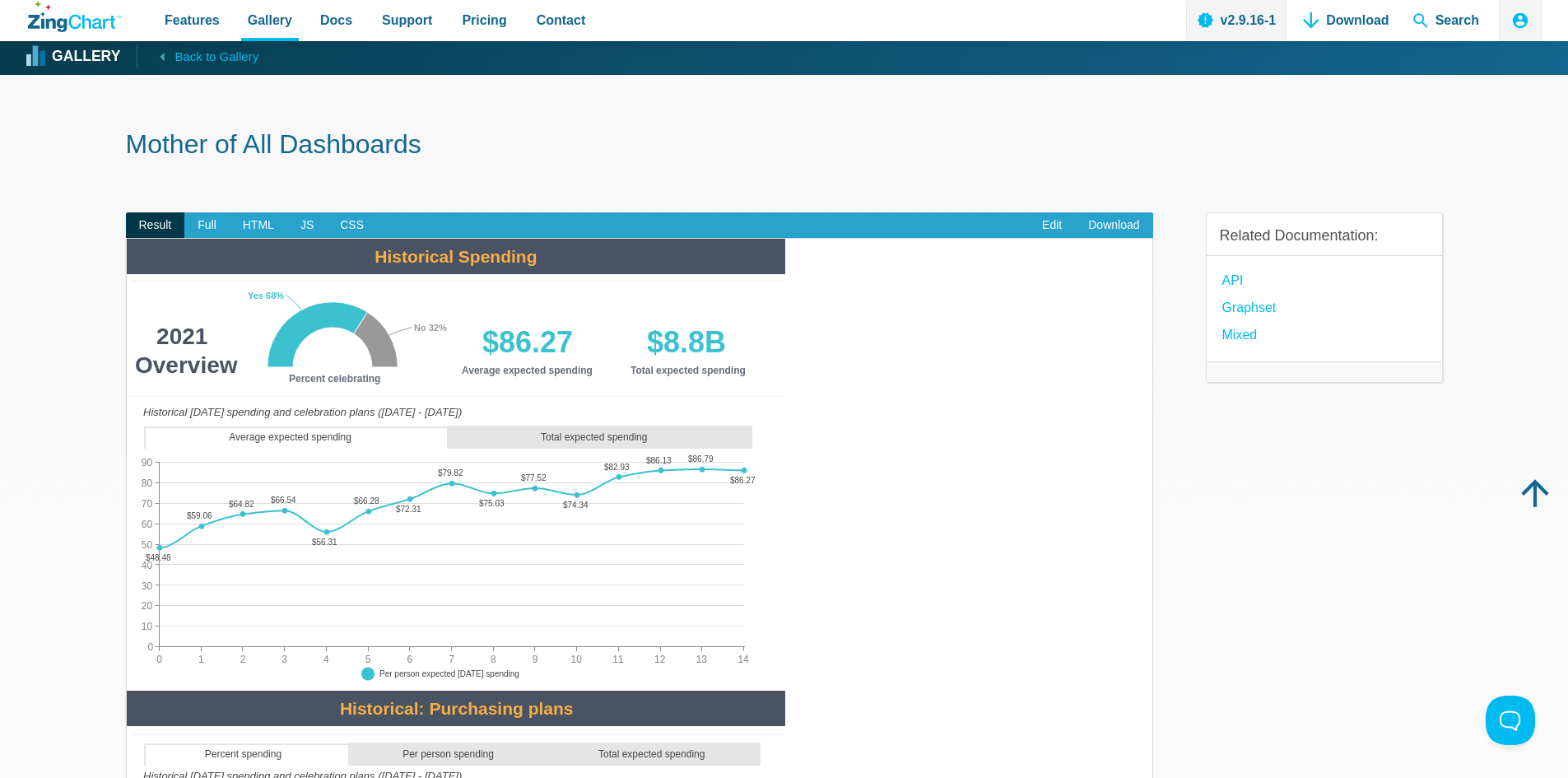
scroll to position [0, 0]
